Goal: Transaction & Acquisition: Purchase product/service

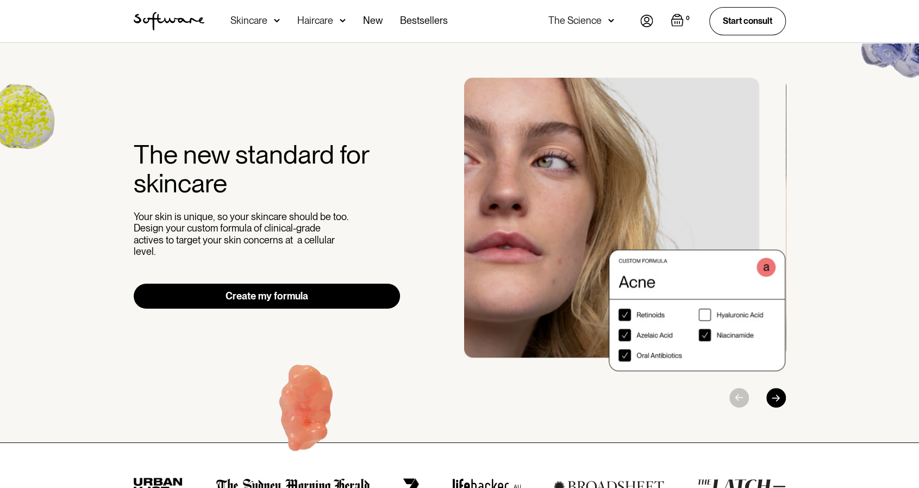
click at [272, 18] on div "Skincare" at bounding box center [254, 21] width 49 height 42
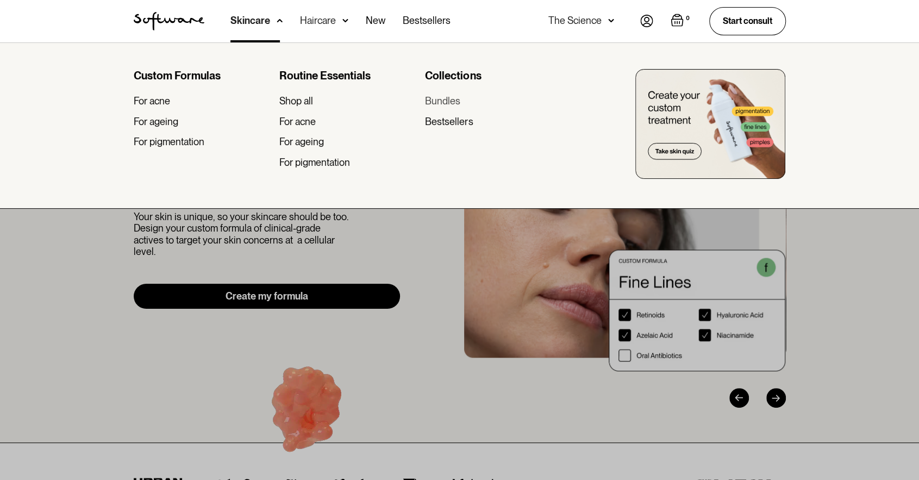
click at [448, 101] on div "Bundles" at bounding box center [442, 101] width 35 height 12
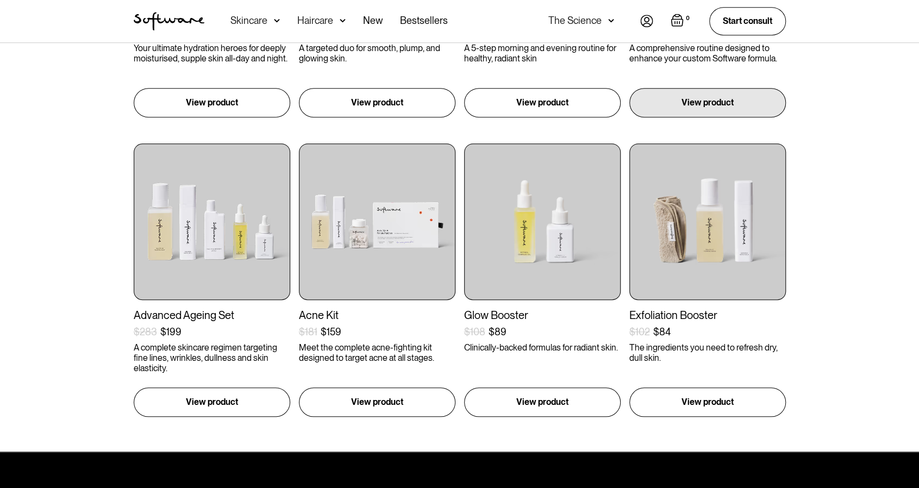
scroll to position [435, 0]
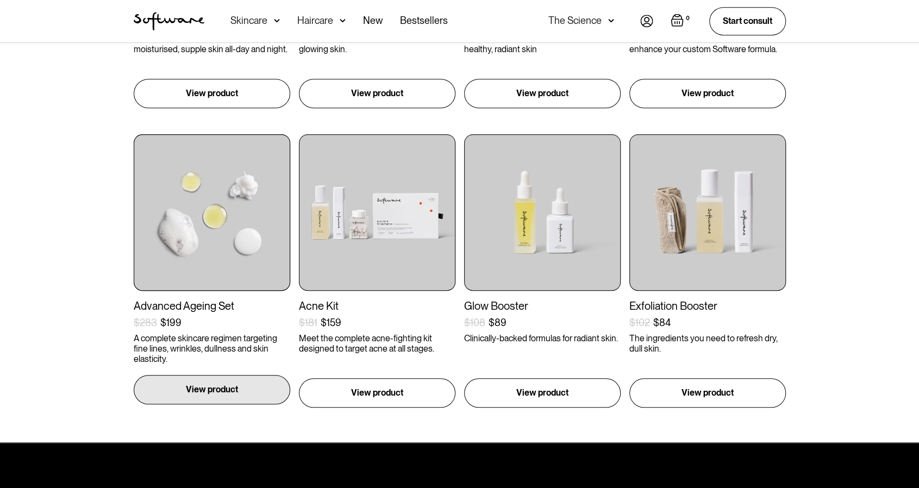
click at [244, 393] on div "View product" at bounding box center [212, 389] width 156 height 29
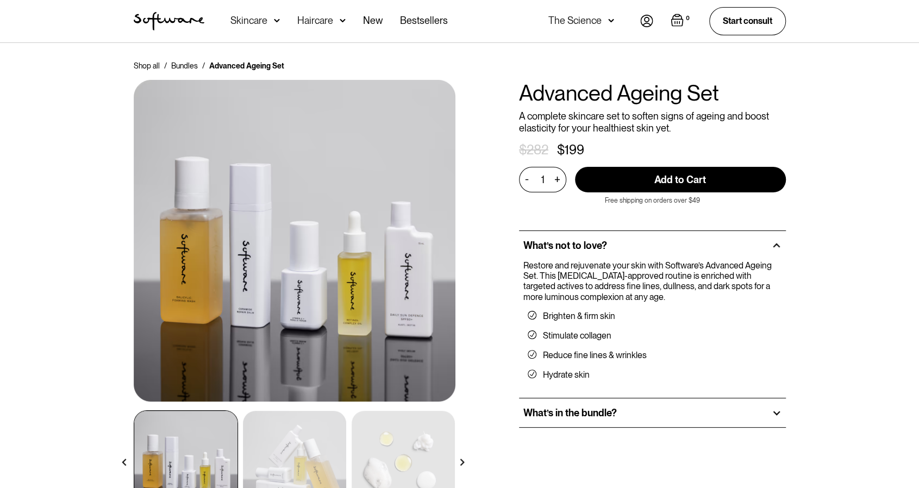
click at [690, 173] on input "Add to Cart" at bounding box center [680, 180] width 211 height 26
type input "Add to Cart"
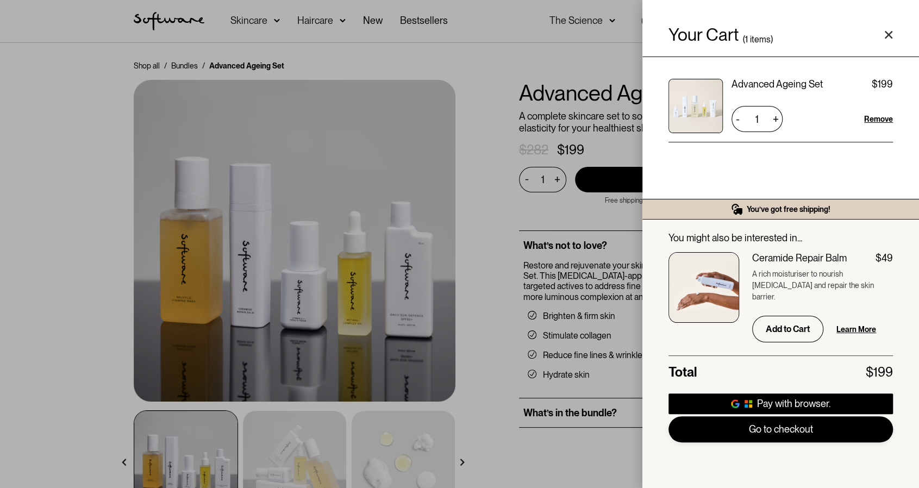
click at [785, 432] on link "Go to checkout" at bounding box center [780, 429] width 224 height 26
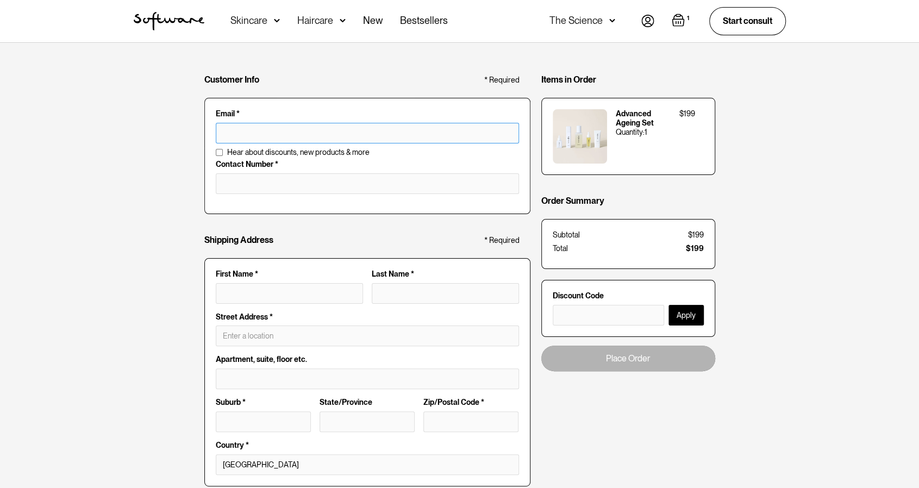
click at [308, 140] on input "text" at bounding box center [367, 133] width 303 height 21
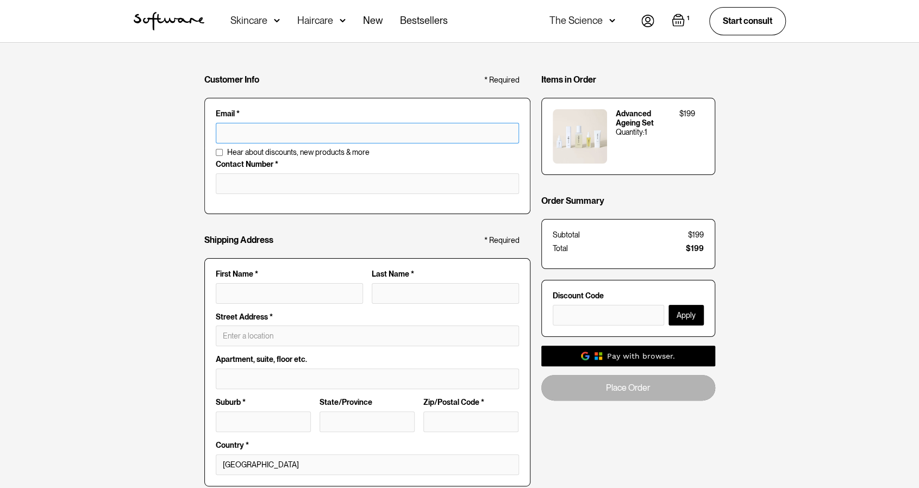
type input "[EMAIL_ADDRESS][DOMAIN_NAME]"
click at [286, 183] on input "tel" at bounding box center [367, 183] width 303 height 21
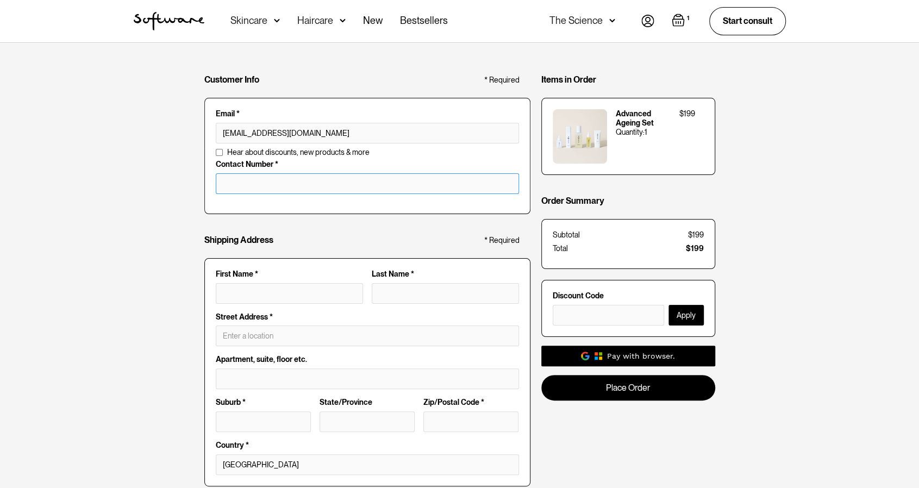
type input "0428447479"
click at [258, 290] on input "First Name *" at bounding box center [289, 293] width 147 height 21
type input "Karen"
type input "Hansen"
type input "27 Innes Street"
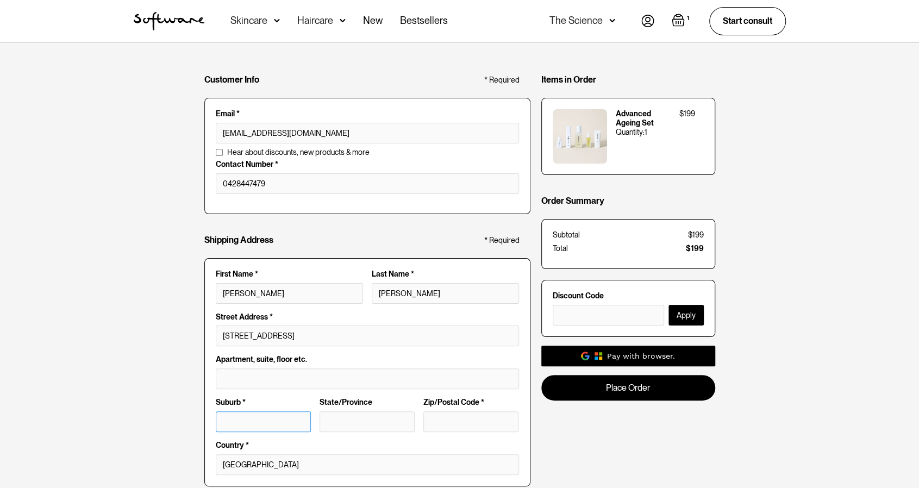
type input "Albany"
type input "WA"
type input "6330"
type input "Karen Hansen"
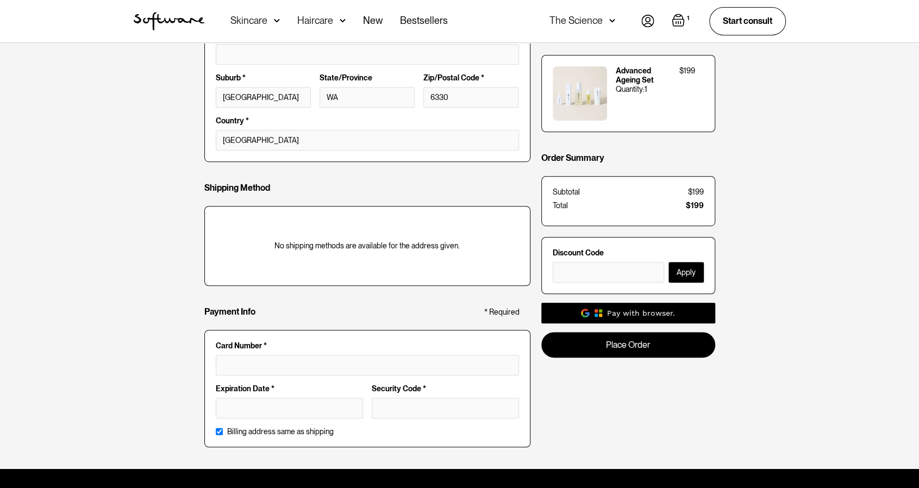
scroll to position [326, 0]
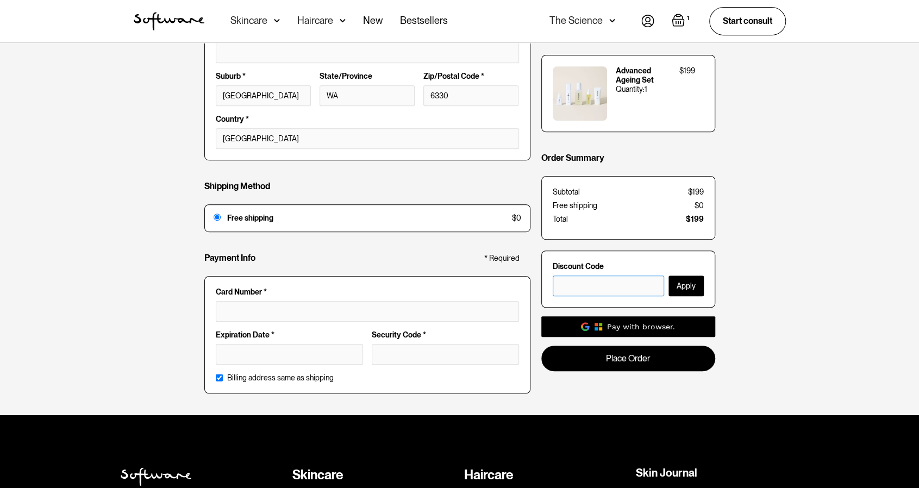
click at [593, 280] on input "text" at bounding box center [608, 285] width 111 height 21
click at [630, 282] on input "EUCSTAFF" at bounding box center [608, 285] width 111 height 21
click at [635, 287] on input "EUCSTAFF" at bounding box center [608, 285] width 111 height 21
click at [600, 287] on input "EUCSTAFF" at bounding box center [608, 285] width 111 height 21
click at [610, 285] on input "EUCSTAFF" at bounding box center [608, 285] width 111 height 21
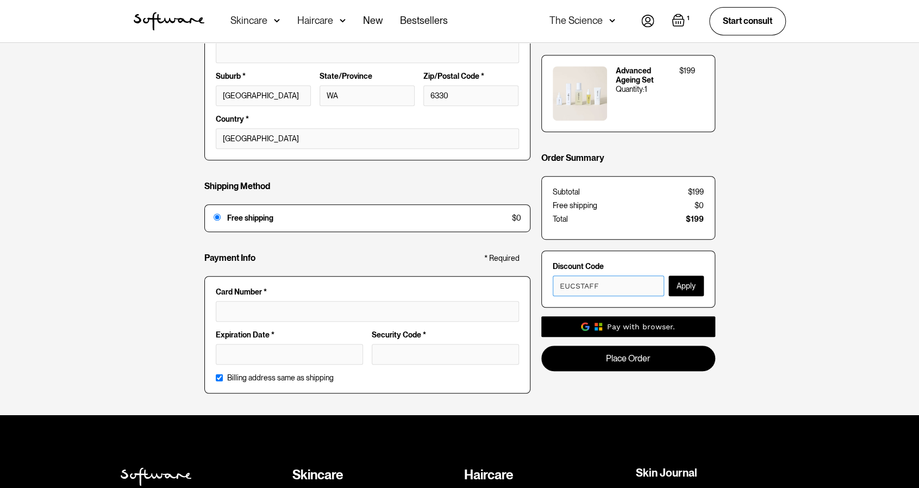
click at [525, 300] on fieldset "Card Number * Expiration Date * Security Code * Billing address same as shipping" at bounding box center [367, 334] width 326 height 117
click at [619, 281] on input "EUCSTAFF" at bounding box center [608, 285] width 111 height 21
click at [619, 287] on input "EUCSTAFF" at bounding box center [608, 285] width 111 height 21
drag, startPoint x: 560, startPoint y: 290, endPoint x: 681, endPoint y: 277, distance: 122.3
click at [681, 277] on form "Discount Code EUCSTAFF Apply" at bounding box center [628, 278] width 174 height 57
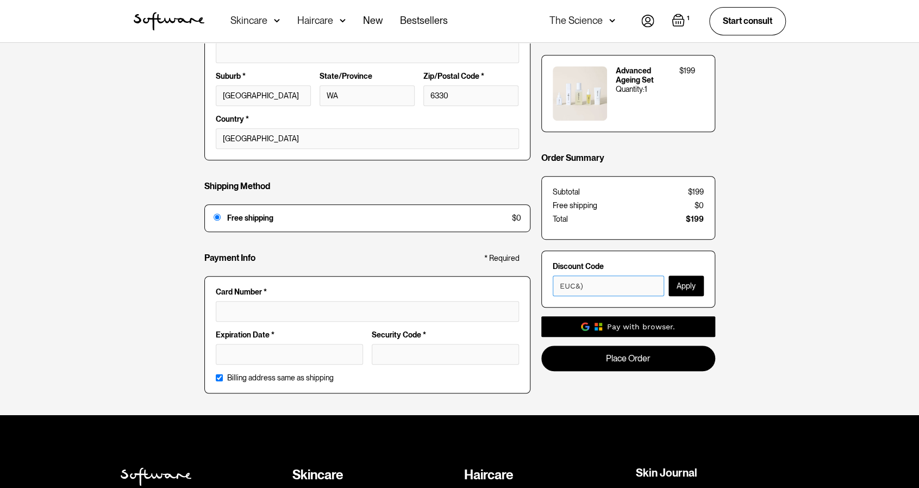
click at [618, 284] on input "EUC&)" at bounding box center [608, 285] width 111 height 21
drag, startPoint x: 556, startPoint y: 283, endPoint x: 605, endPoint y: 283, distance: 48.9
click at [605, 283] on input "EUC&)" at bounding box center [608, 285] width 111 height 21
type input "E"
type input "e"
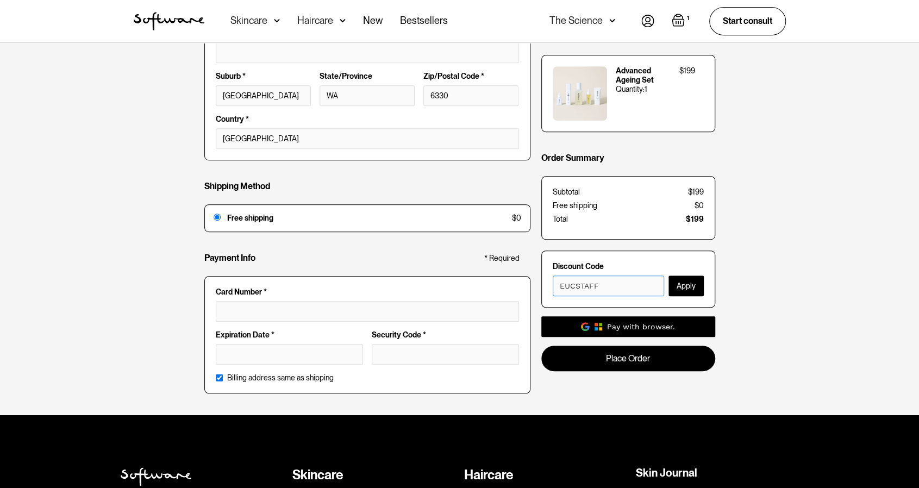
paste input "💡 Name: Karen Hansen Date:17/08/2025 Patient Identification Verified - Yes Quiz…"
type input "💡"
click at [335, 303] on div at bounding box center [367, 311] width 303 height 21
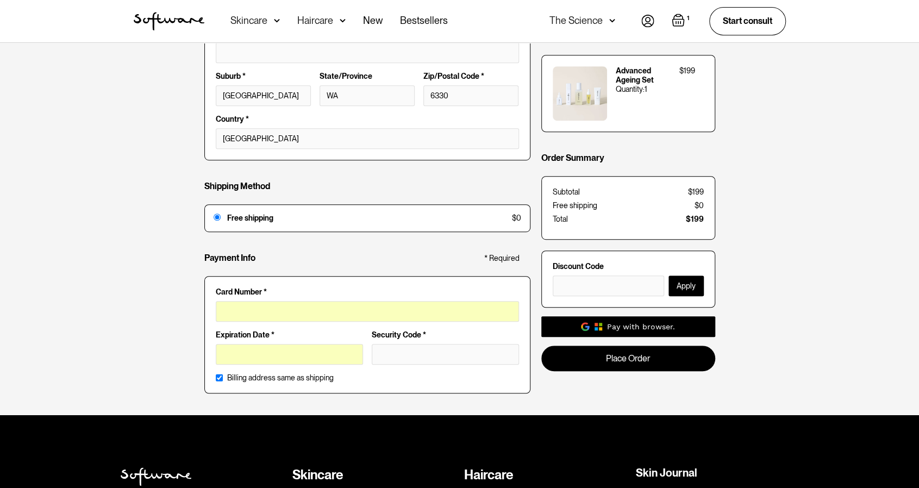
click at [416, 356] on div at bounding box center [445, 354] width 147 height 21
click at [575, 290] on input "text" at bounding box center [608, 285] width 111 height 21
click at [407, 356] on div at bounding box center [445, 354] width 147 height 21
click at [393, 344] on div at bounding box center [445, 354] width 147 height 21
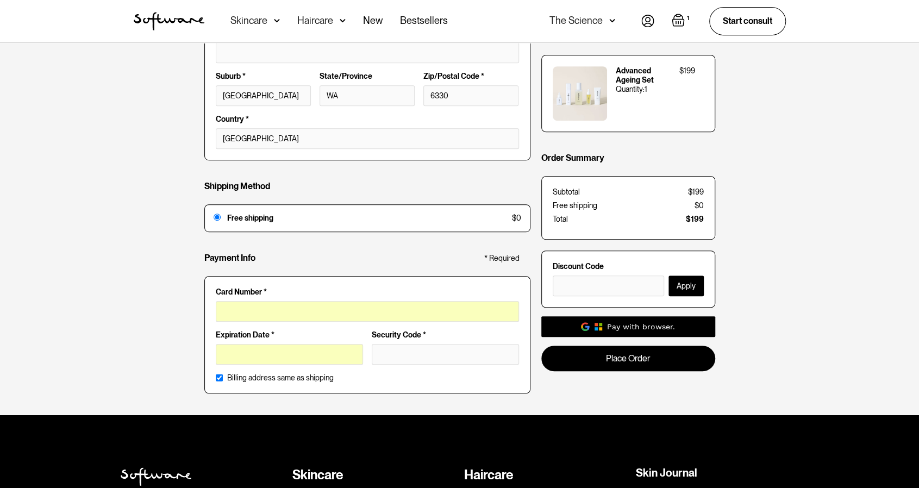
click at [435, 360] on div at bounding box center [445, 354] width 147 height 21
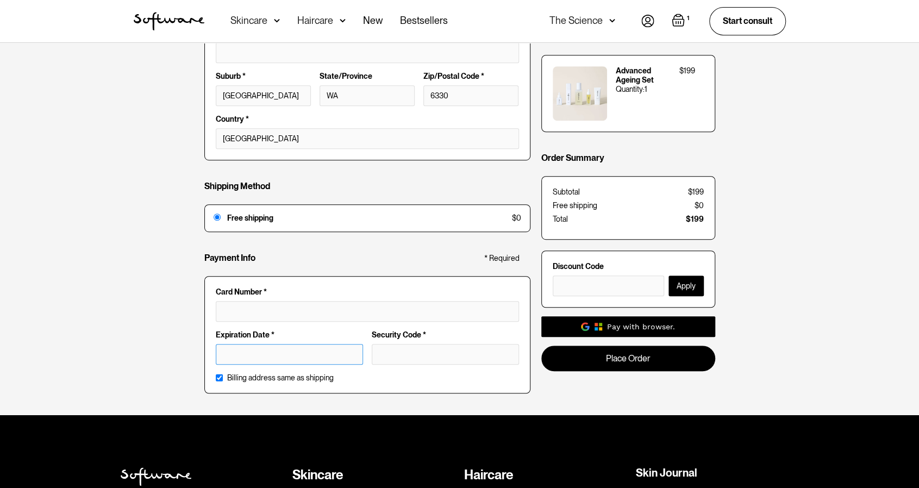
click at [443, 360] on div at bounding box center [445, 354] width 147 height 21
drag, startPoint x: 490, startPoint y: 143, endPoint x: 506, endPoint y: 101, distance: 44.7
click at [487, 142] on select "[GEOGRAPHIC_DATA]" at bounding box center [367, 138] width 303 height 21
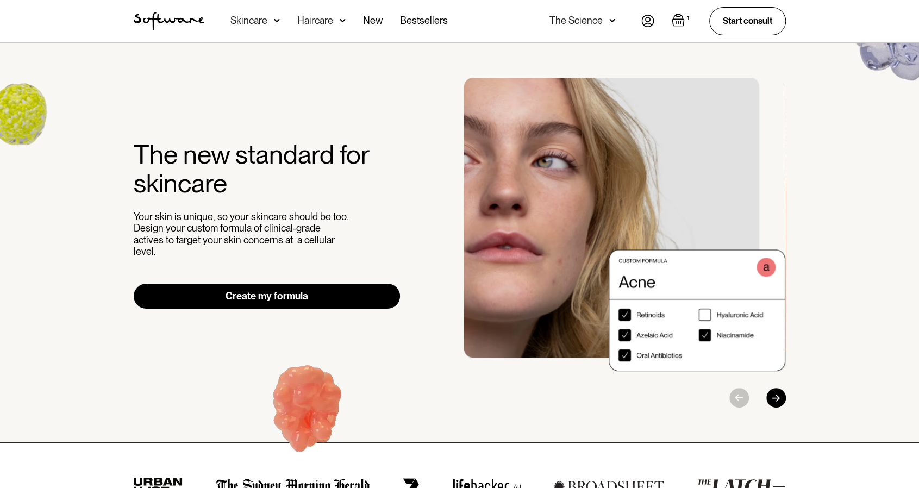
click at [681, 21] on img "Open cart containing 1 items" at bounding box center [678, 20] width 13 height 13
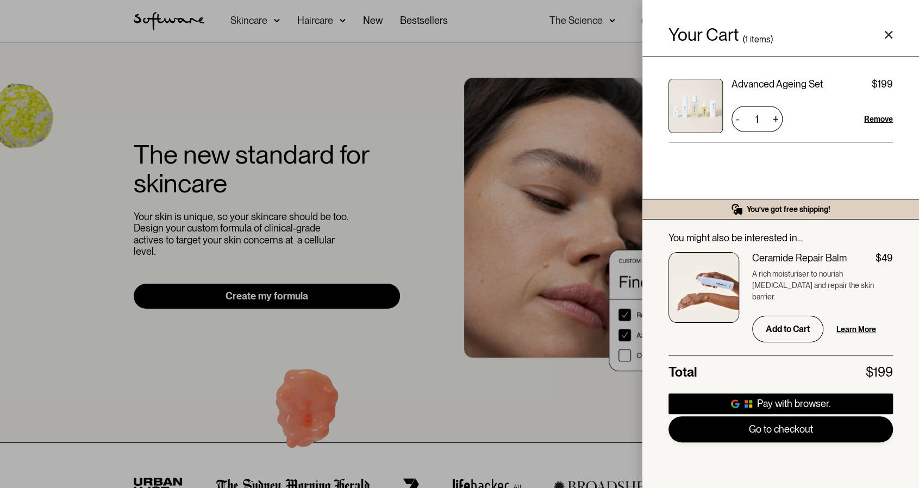
click at [794, 431] on link "Go to checkout" at bounding box center [780, 429] width 224 height 26
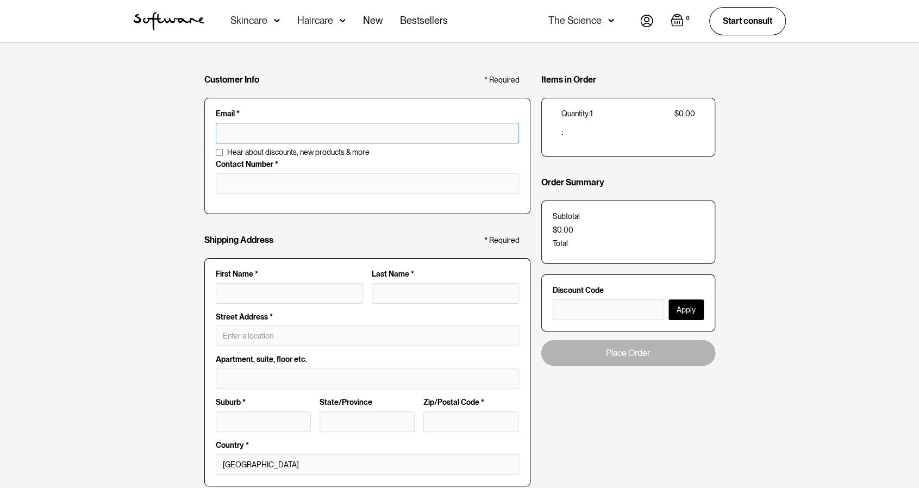
click at [296, 133] on input "text" at bounding box center [367, 133] width 303 height 21
type input "[EMAIL_ADDRESS][DOMAIN_NAME]"
type input "[PERSON_NAME]"
type input "[STREET_ADDRESS]"
type input "[GEOGRAPHIC_DATA]"
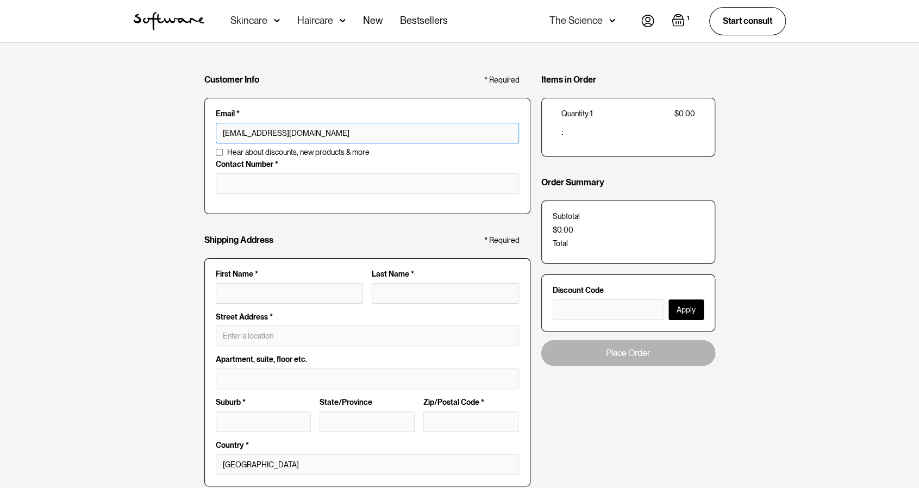
type input "WA"
type input "6330"
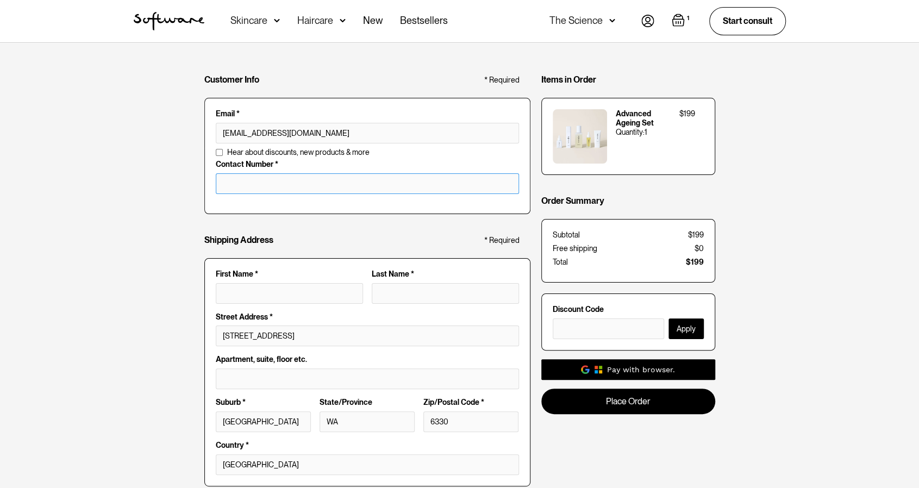
click at [291, 186] on input "tel" at bounding box center [367, 183] width 303 height 21
type input "0428447479"
click at [272, 293] on input "First Name *" at bounding box center [289, 293] width 147 height 21
type input "[PERSON_NAME]"
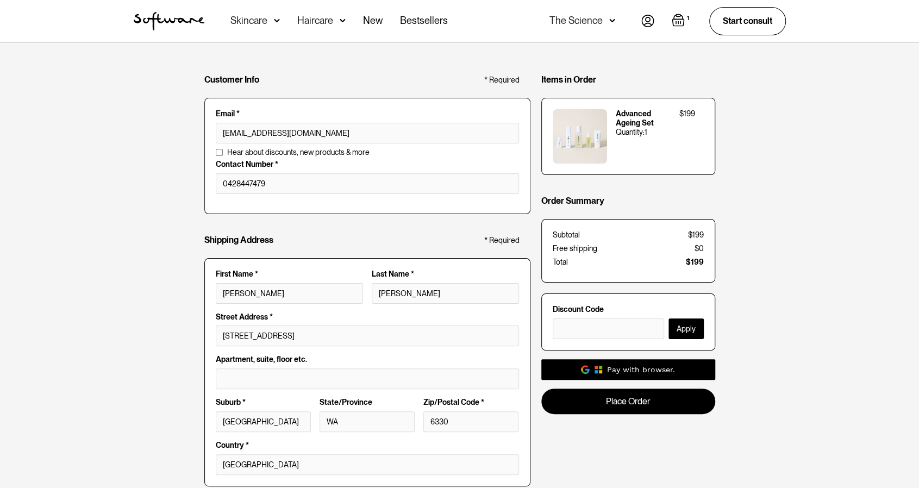
type input "Karen Hansen"
click at [590, 331] on input "text" at bounding box center [608, 328] width 111 height 21
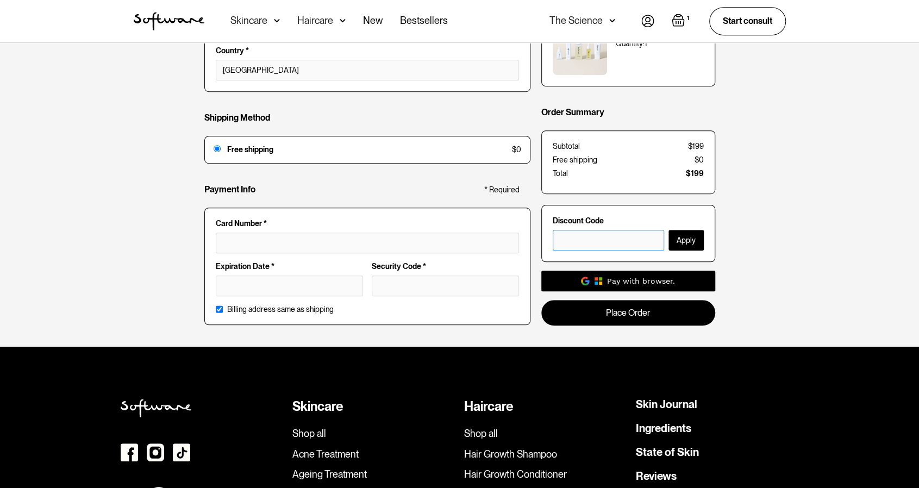
scroll to position [362, 0]
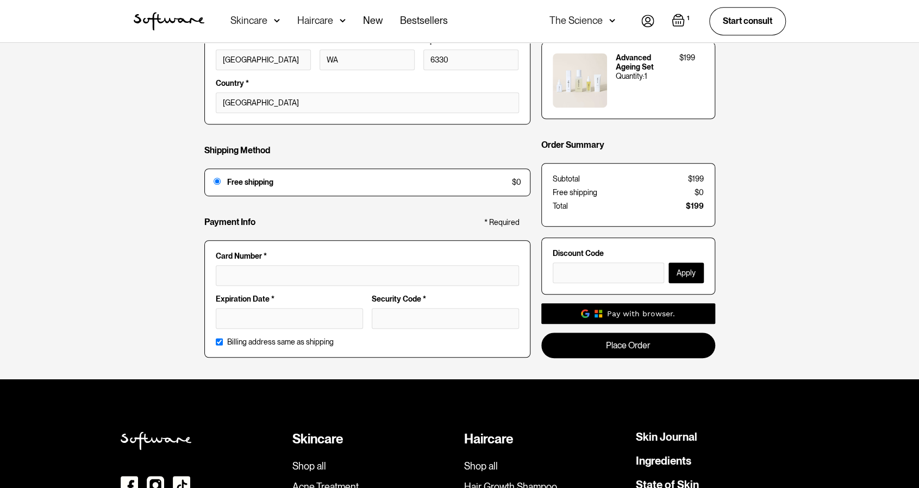
click at [239, 323] on div at bounding box center [289, 318] width 147 height 21
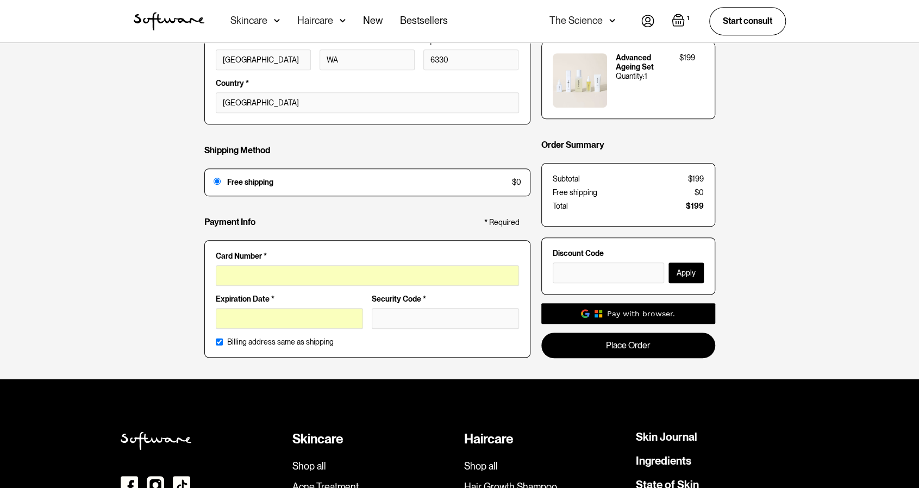
click at [417, 322] on div at bounding box center [445, 318] width 147 height 21
click at [340, 279] on div at bounding box center [367, 275] width 303 height 21
click at [385, 313] on iframe at bounding box center [445, 317] width 133 height 9
click at [792, 160] on div "Customer Info * Required Email * hofrad30@gmail.com Email is invalid Additional…" at bounding box center [459, 30] width 919 height 698
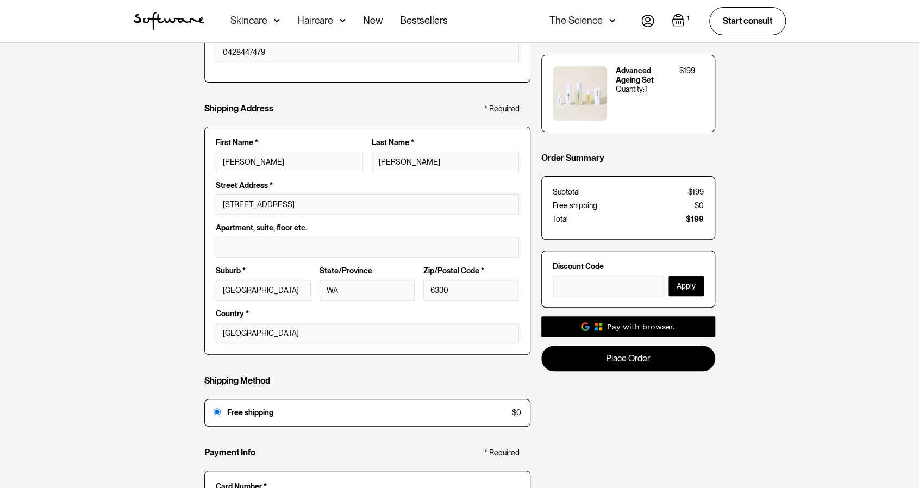
scroll to position [177, 0]
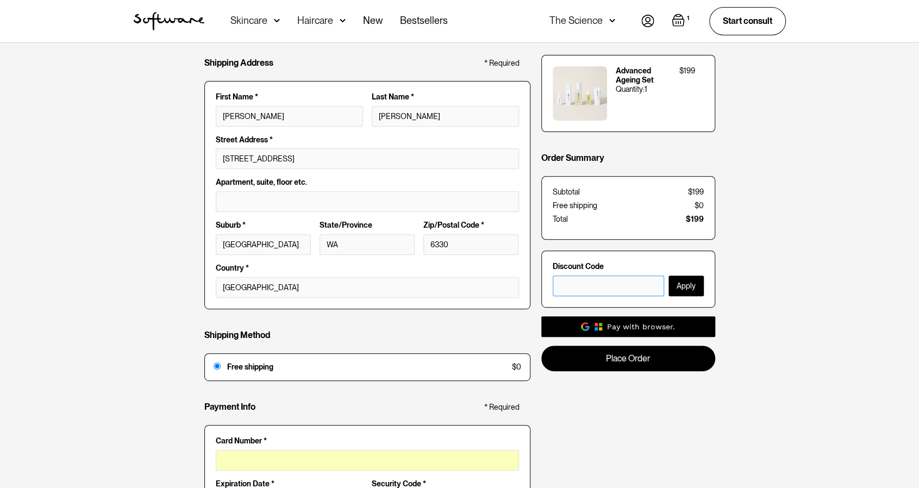
click at [607, 281] on input "text" at bounding box center [608, 285] width 111 height 21
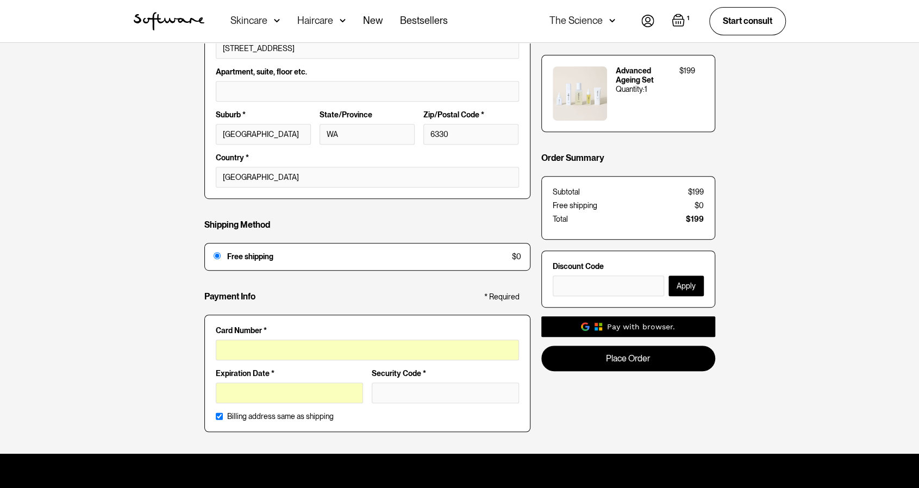
scroll to position [301, 0]
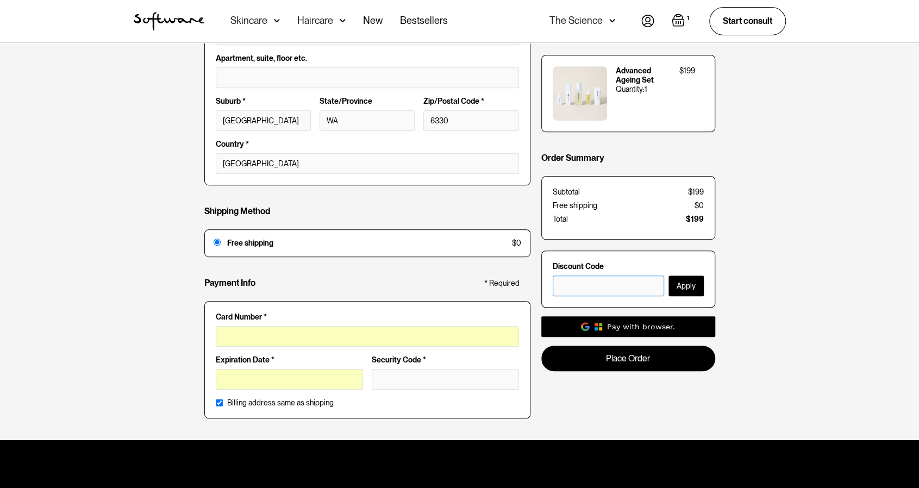
click at [607, 288] on input "text" at bounding box center [608, 285] width 111 height 21
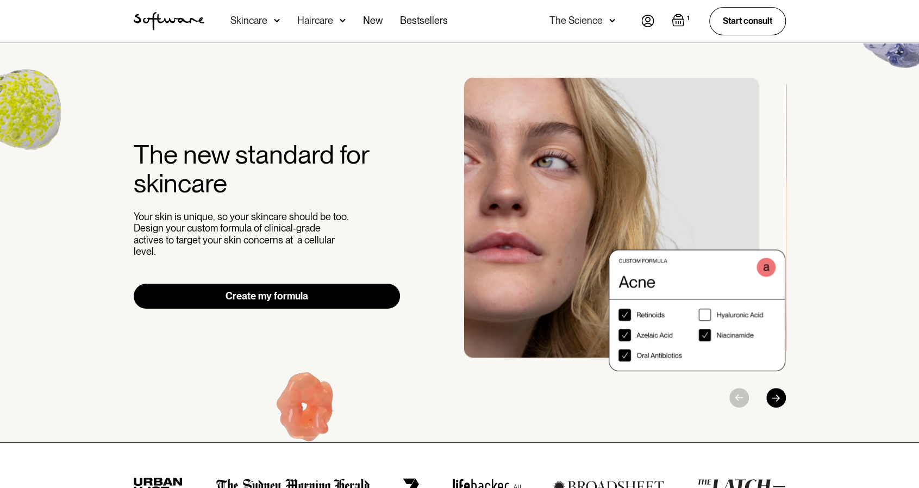
click at [679, 18] on img "Open cart containing 1 items" at bounding box center [678, 20] width 13 height 13
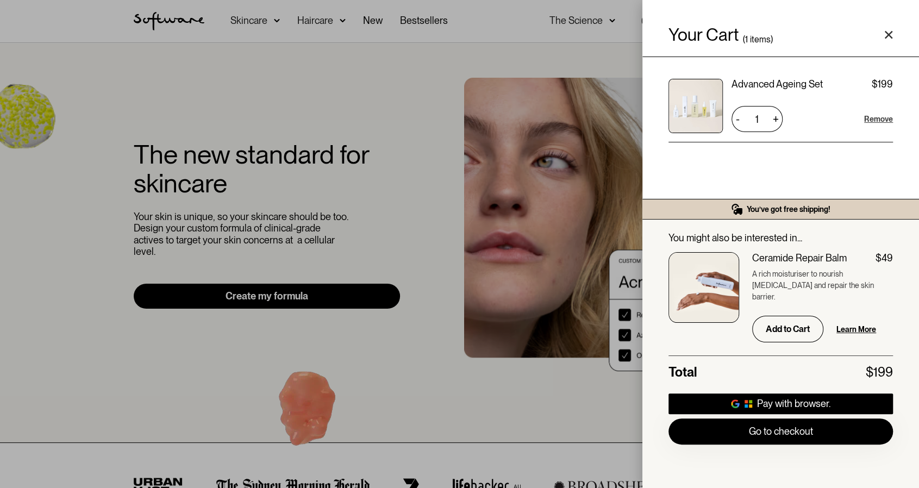
click at [877, 120] on div "Remove" at bounding box center [878, 119] width 29 height 11
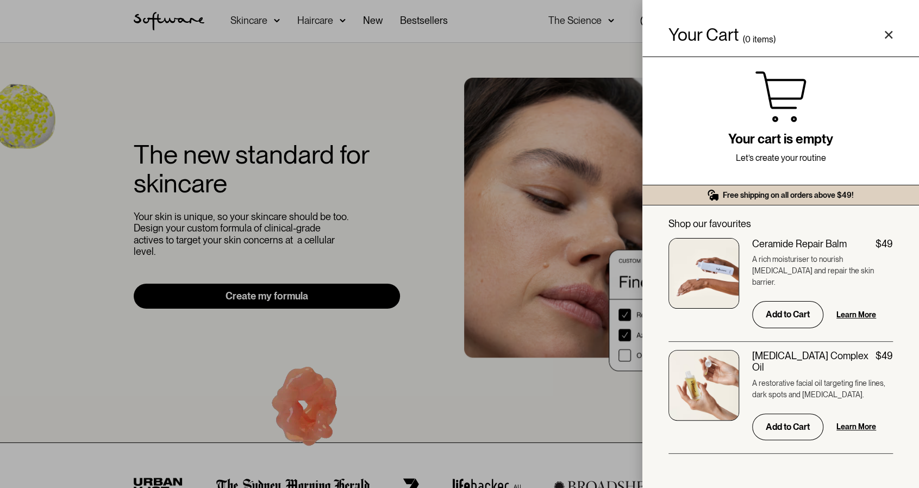
click at [343, 71] on div "Your Cart ( 0 items) Free shipping on all orders above $49! You might also be i…" at bounding box center [459, 244] width 919 height 488
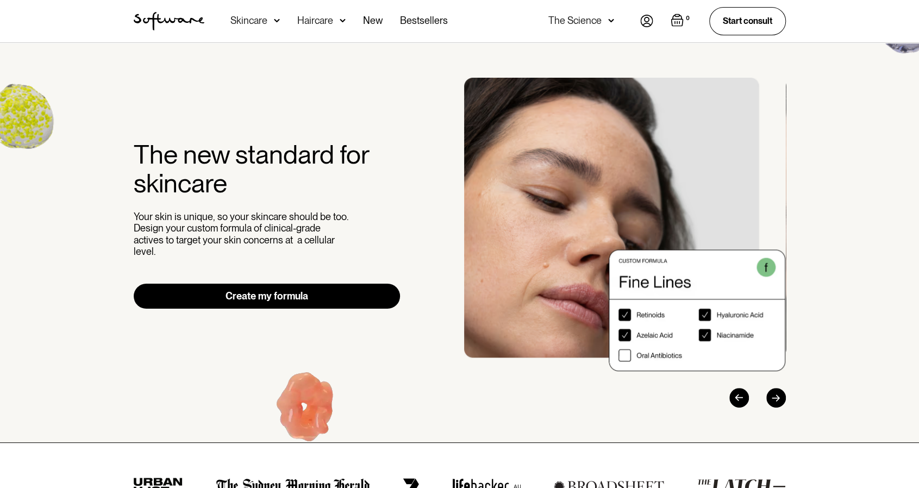
click at [278, 18] on img at bounding box center [277, 20] width 6 height 11
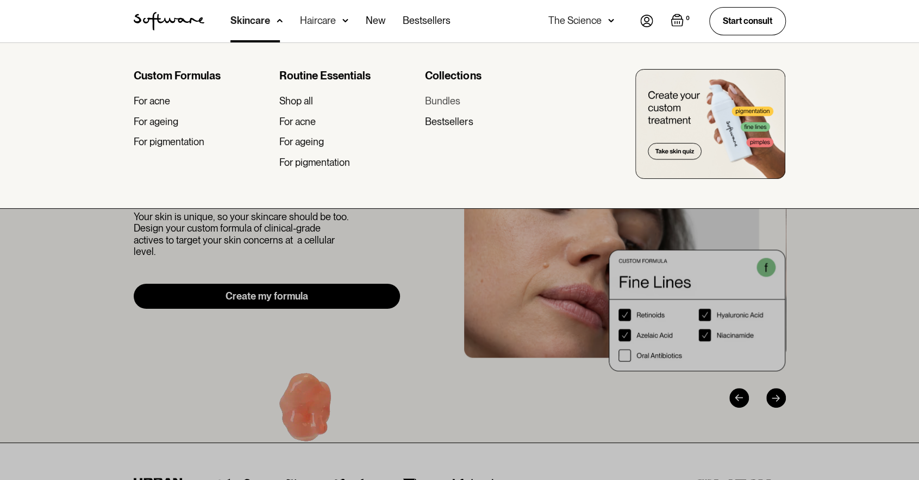
click at [450, 96] on div "Bundles" at bounding box center [442, 101] width 35 height 12
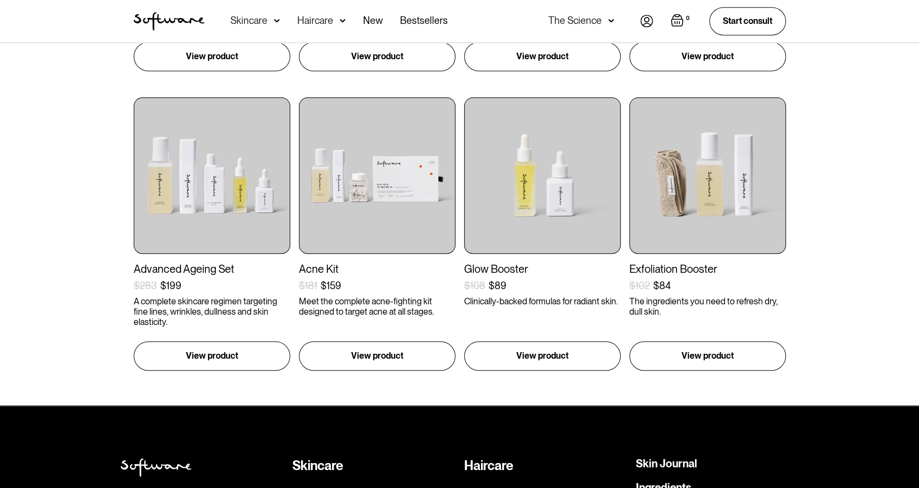
scroll to position [467, 0]
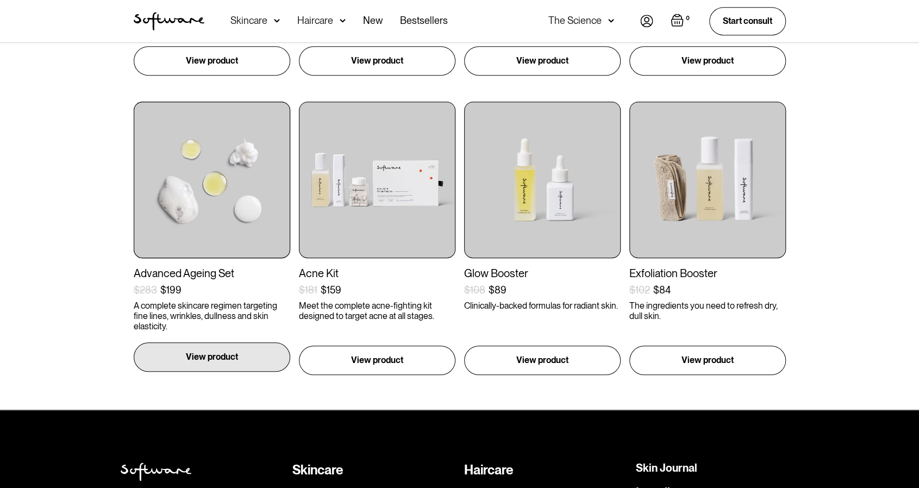
click at [200, 355] on p "View product" at bounding box center [212, 356] width 52 height 13
click at [202, 223] on img at bounding box center [212, 180] width 156 height 156
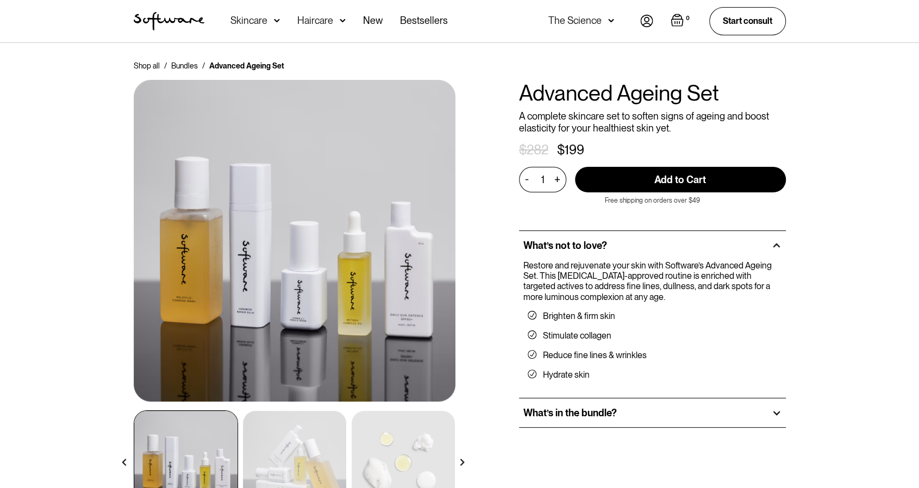
click at [682, 178] on input "Add to Cart" at bounding box center [680, 180] width 211 height 26
type input "Add to Cart"
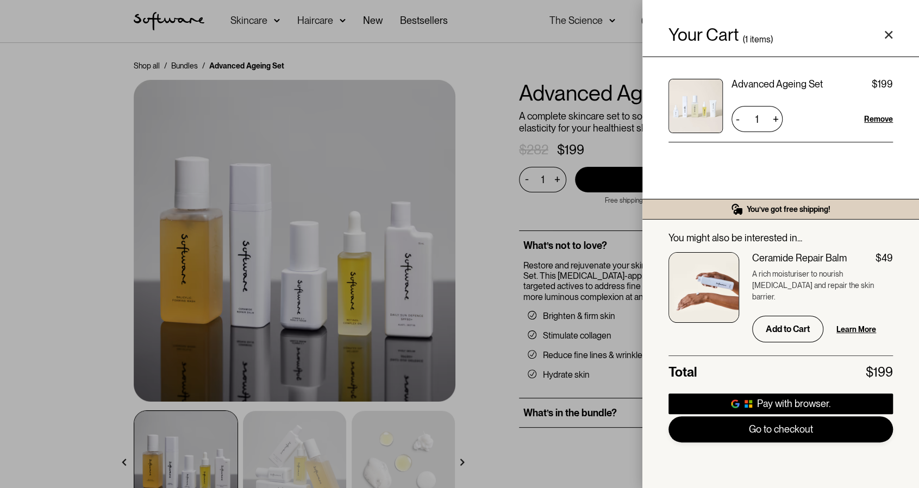
click at [798, 431] on link "Go to checkout" at bounding box center [780, 429] width 224 height 26
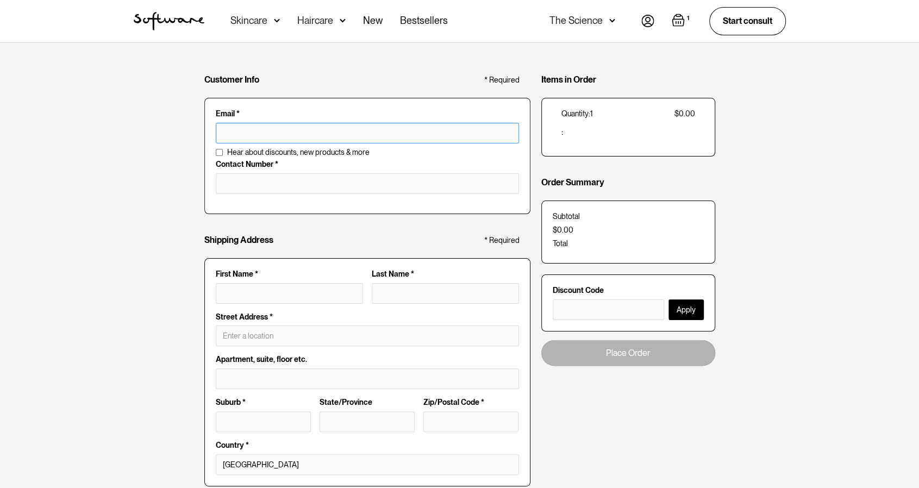
drag, startPoint x: 312, startPoint y: 132, endPoint x: 311, endPoint y: 138, distance: 6.0
click at [312, 132] on input "text" at bounding box center [367, 133] width 303 height 21
type input "[EMAIL_ADDRESS][DOMAIN_NAME]"
type input "[PERSON_NAME]"
type input "[STREET_ADDRESS]"
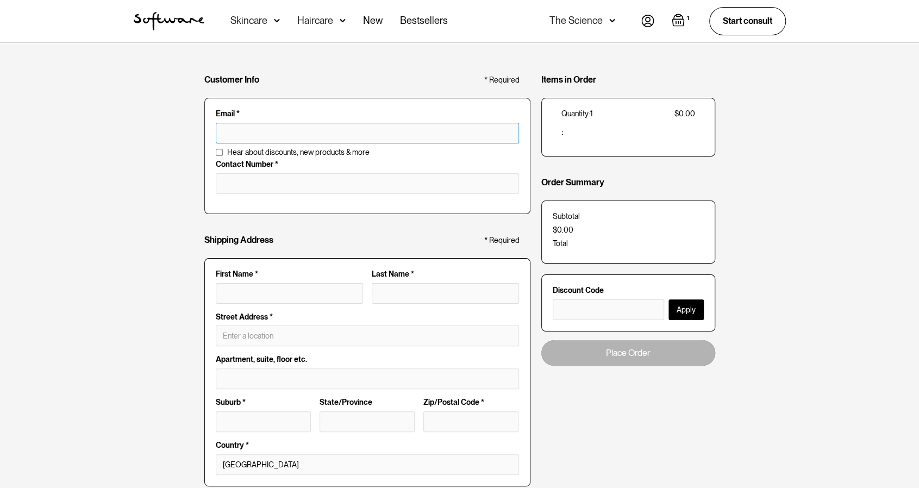
type input "[GEOGRAPHIC_DATA]"
type input "WA"
type input "6330"
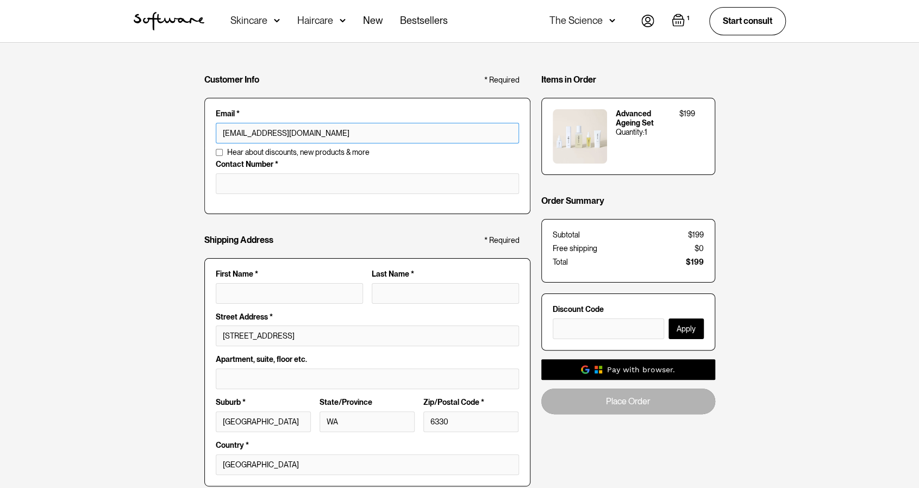
drag, startPoint x: 262, startPoint y: 285, endPoint x: 279, endPoint y: 311, distance: 30.9
click at [262, 286] on input "First Name *" at bounding box center [289, 293] width 147 height 21
click at [268, 294] on input "First Name *" at bounding box center [289, 293] width 147 height 21
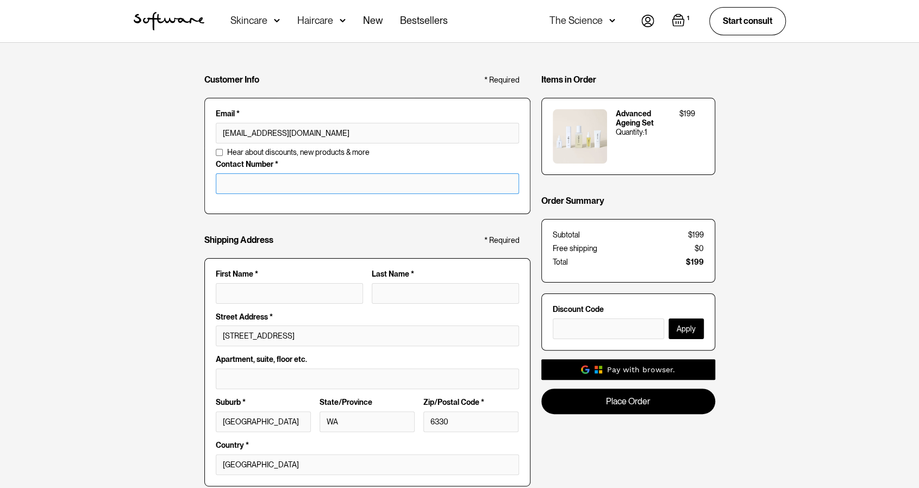
click at [296, 185] on input "tel" at bounding box center [367, 183] width 303 height 21
type input "0428447479"
click at [258, 291] on input "First Name *" at bounding box center [289, 293] width 147 height 21
type input "[PERSON_NAME]"
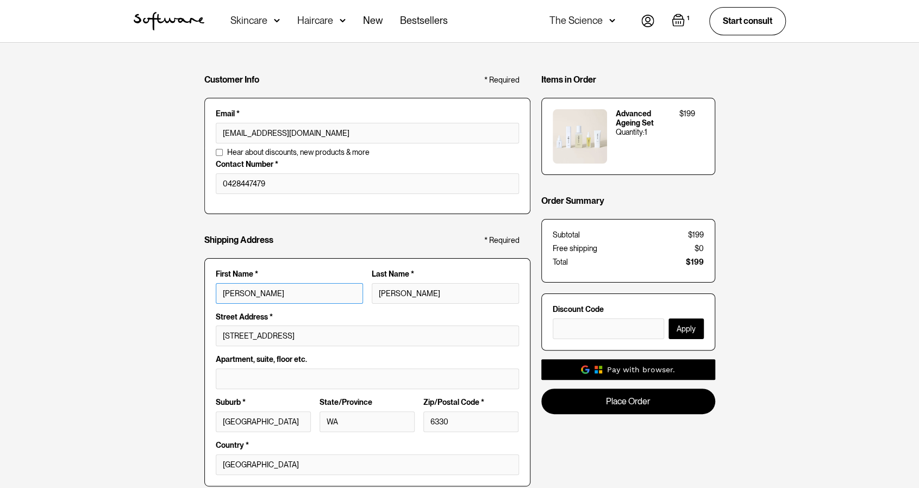
type input "[PERSON_NAME]"
click at [324, 343] on input "[STREET_ADDRESS]" at bounding box center [367, 335] width 303 height 21
type input "[STREET_ADDRESS]"
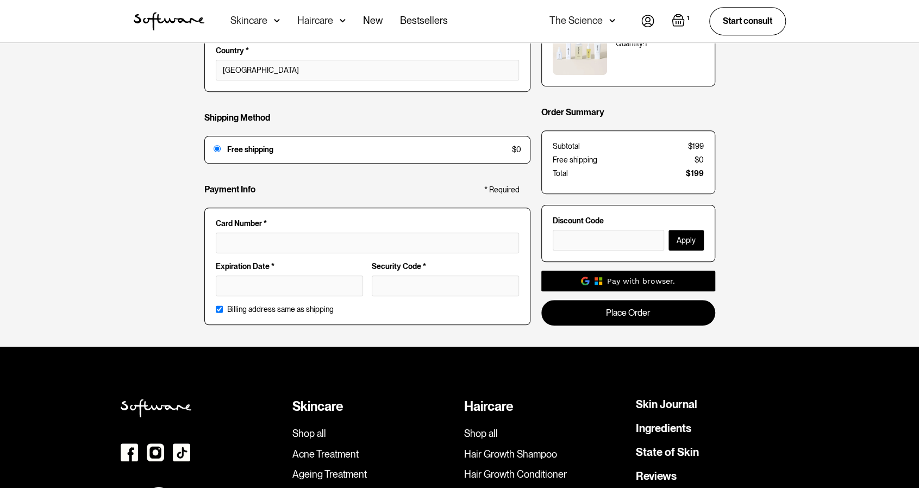
scroll to position [392, 0]
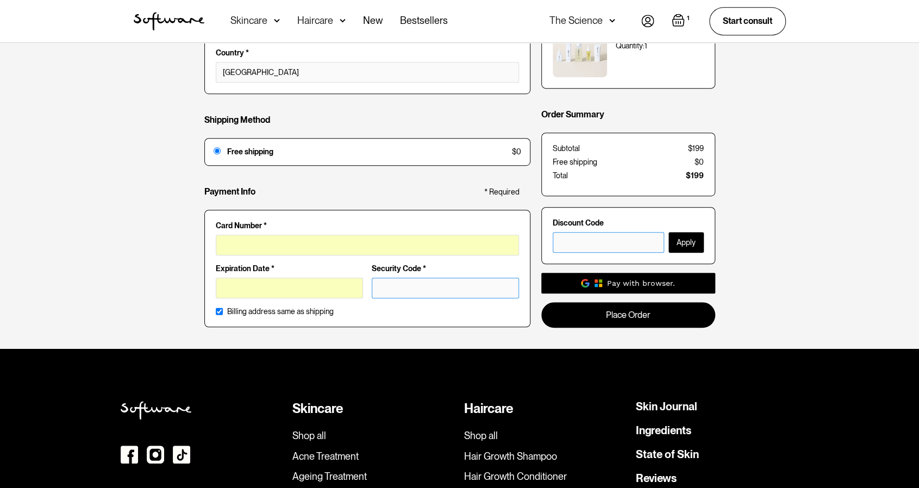
click at [601, 248] on input "text" at bounding box center [608, 241] width 111 height 21
click at [598, 235] on input "text" at bounding box center [608, 241] width 111 height 21
click at [584, 243] on input "text" at bounding box center [608, 241] width 111 height 21
click at [649, 283] on div "Pay with browser." at bounding box center [641, 282] width 68 height 11
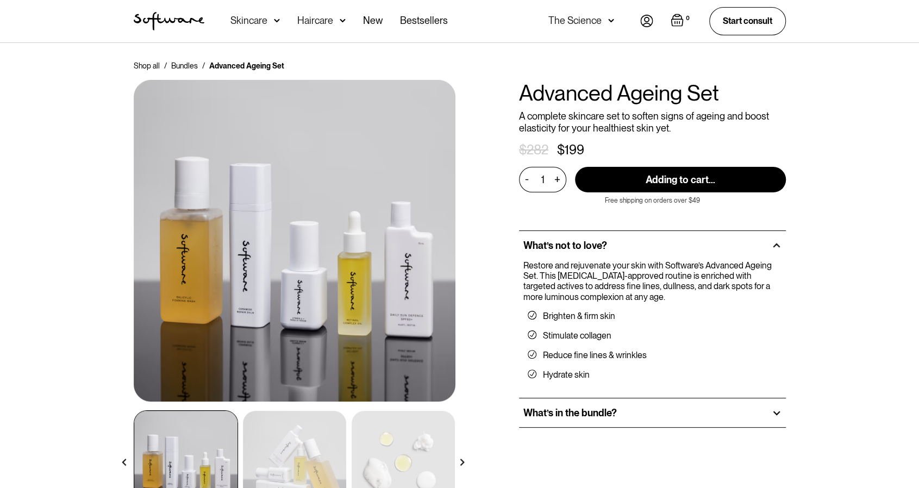
type input "Add to Cart"
click at [679, 22] on img "Open cart containing 1 items" at bounding box center [678, 20] width 13 height 13
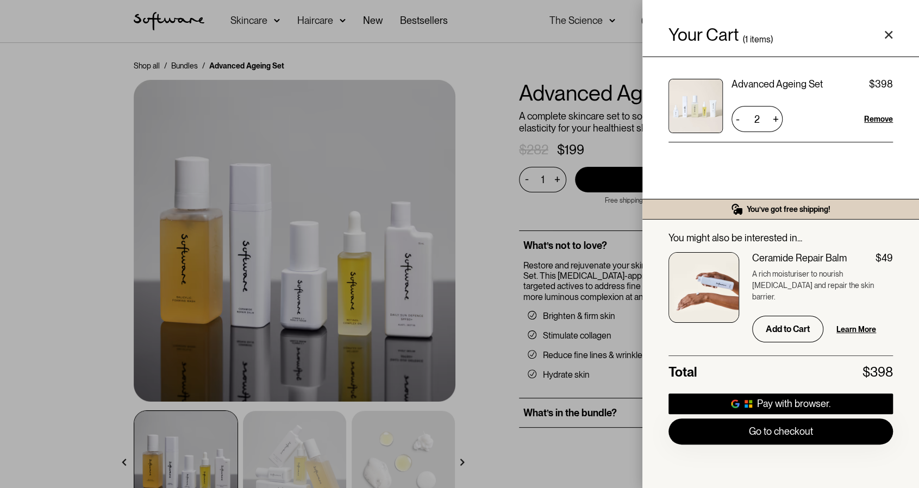
click at [736, 116] on div "-" at bounding box center [737, 118] width 12 height 17
type input "1"
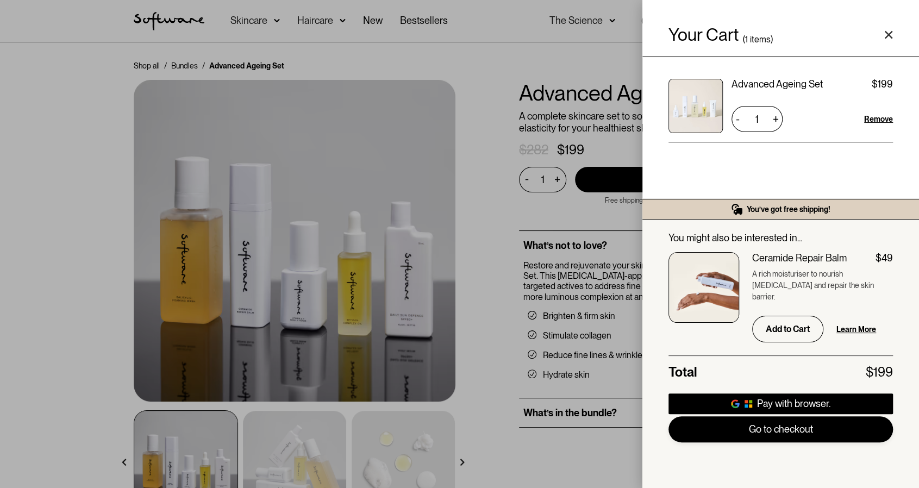
click at [804, 431] on link "Go to checkout" at bounding box center [780, 429] width 224 height 26
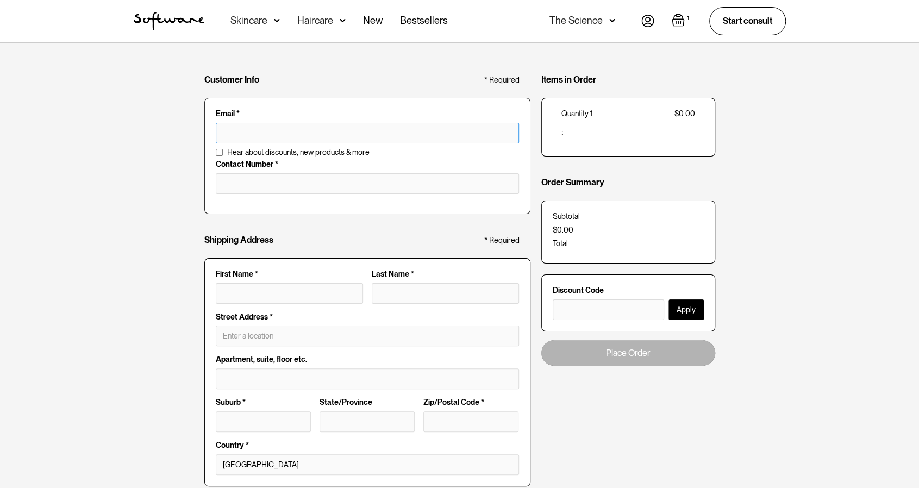
type input "[EMAIL_ADDRESS][DOMAIN_NAME]"
type input "[STREET_ADDRESS]"
type input "[GEOGRAPHIC_DATA]"
type input "WA"
type input "6330"
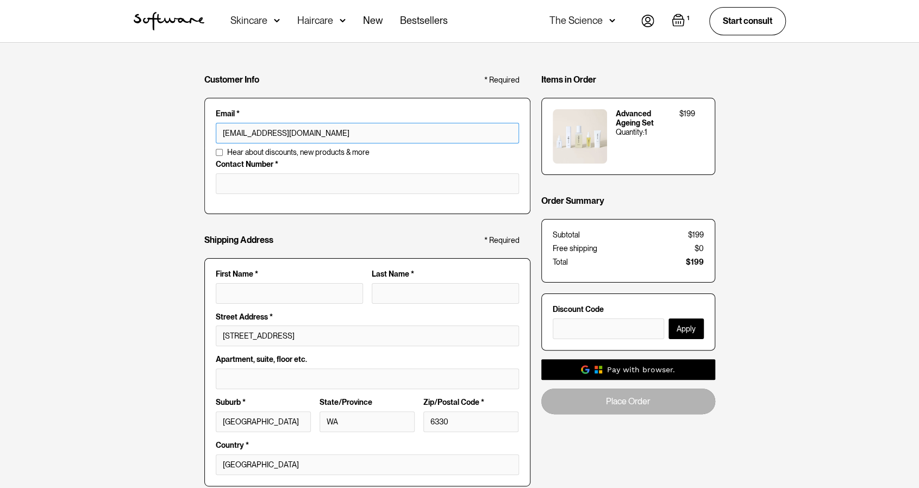
click at [245, 130] on input "[EMAIL_ADDRESS][DOMAIN_NAME]" at bounding box center [367, 133] width 303 height 21
click at [282, 187] on input "tel" at bounding box center [367, 183] width 303 height 21
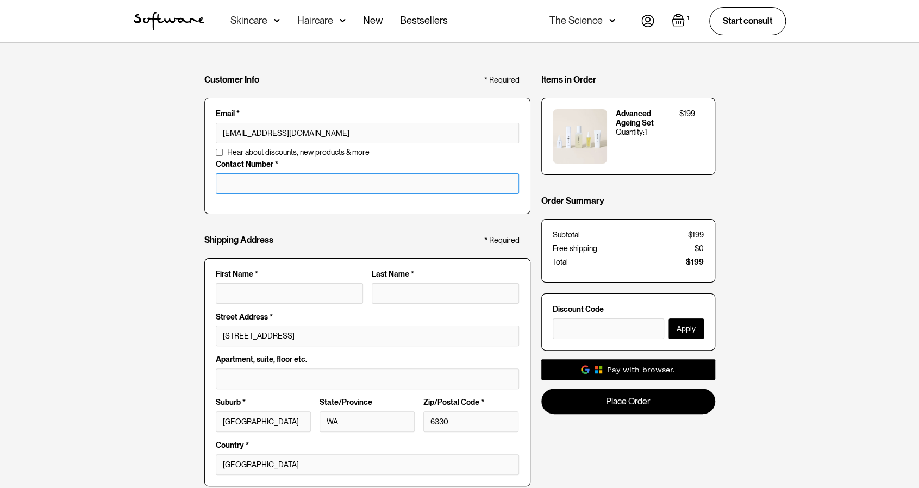
click at [294, 185] on input "tel" at bounding box center [367, 183] width 303 height 21
type input "0428447479"
click at [363, 236] on div "Shipping Address * Required" at bounding box center [367, 242] width 326 height 31
click at [364, 229] on div "Shipping Address * Required" at bounding box center [367, 242] width 326 height 31
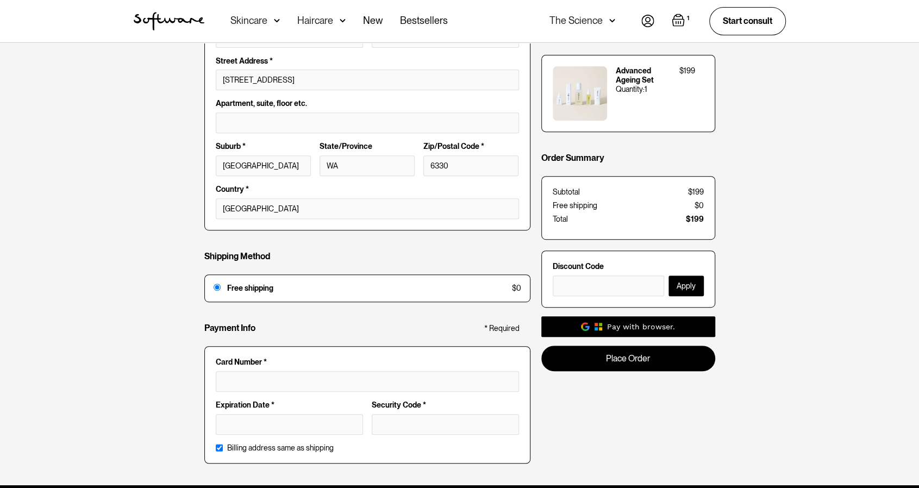
scroll to position [272, 0]
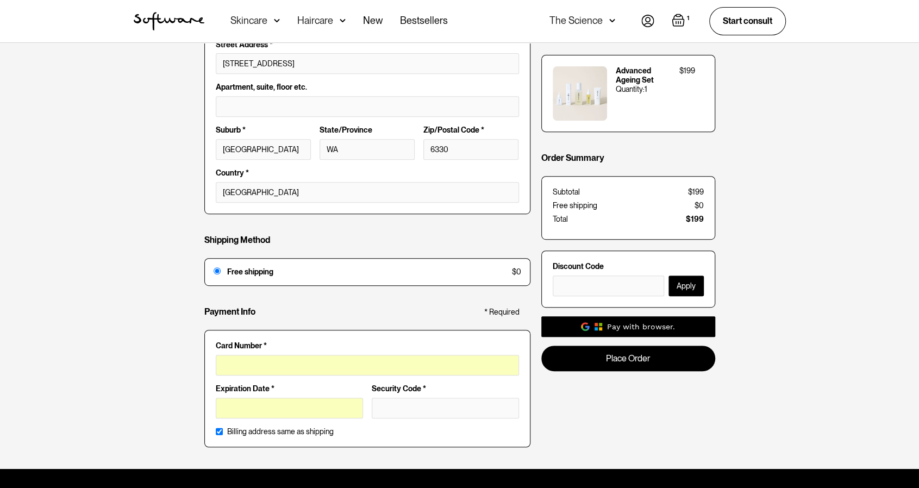
drag, startPoint x: 360, startPoint y: 356, endPoint x: 353, endPoint y: 359, distance: 7.1
click at [355, 357] on div at bounding box center [367, 365] width 303 height 21
